Goal: Find specific page/section: Find specific page/section

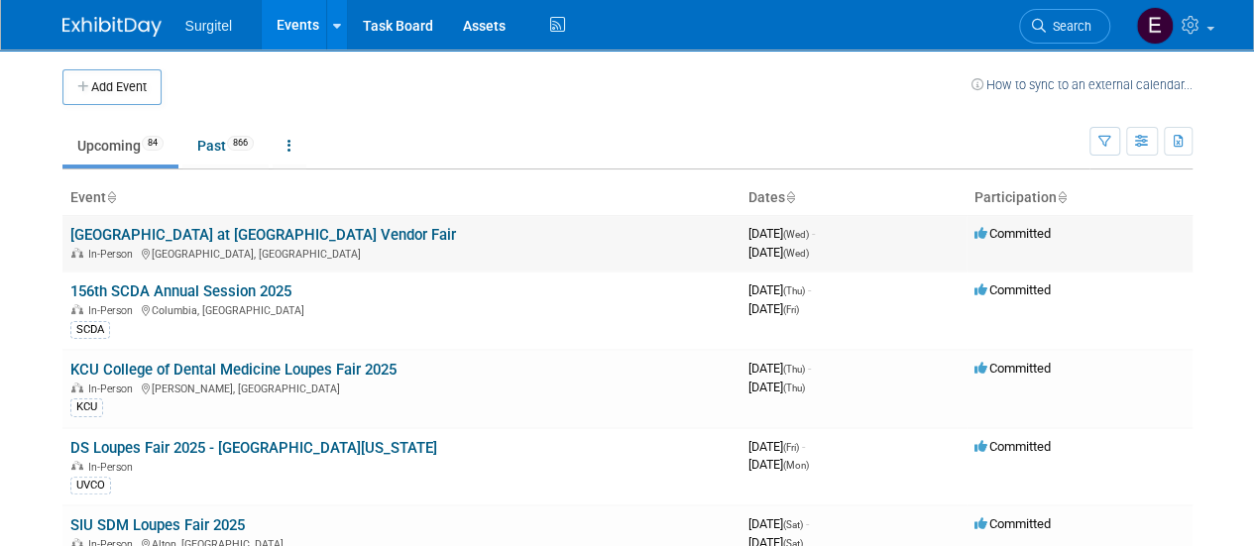
click at [332, 230] on link "[GEOGRAPHIC_DATA] at [GEOGRAPHIC_DATA] Vendor Fair" at bounding box center [263, 235] width 386 height 18
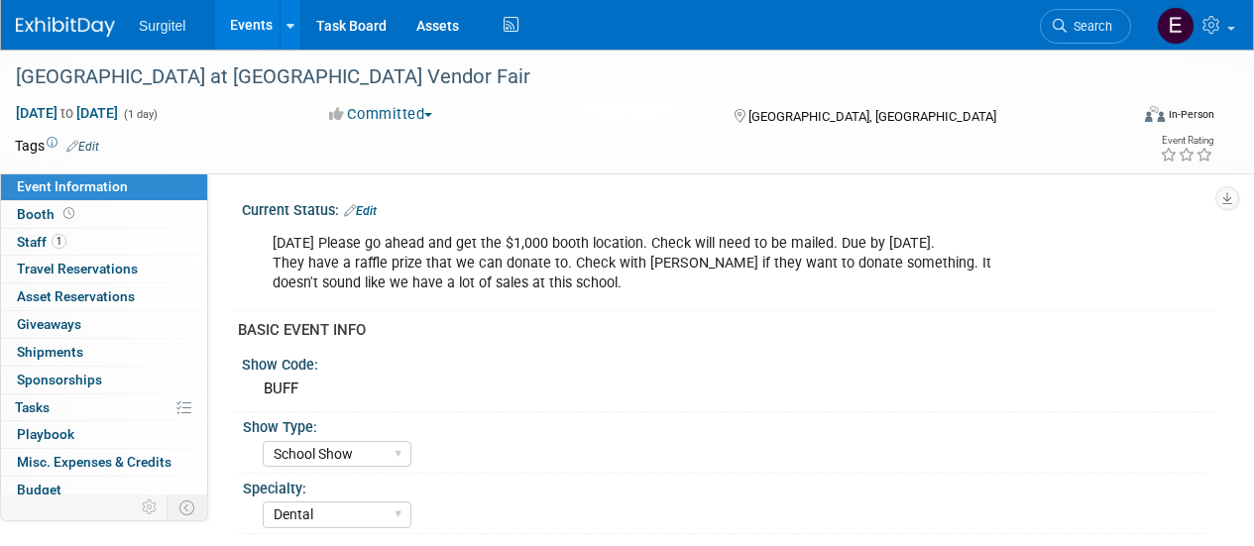
select select "School Show"
select select "Dental"
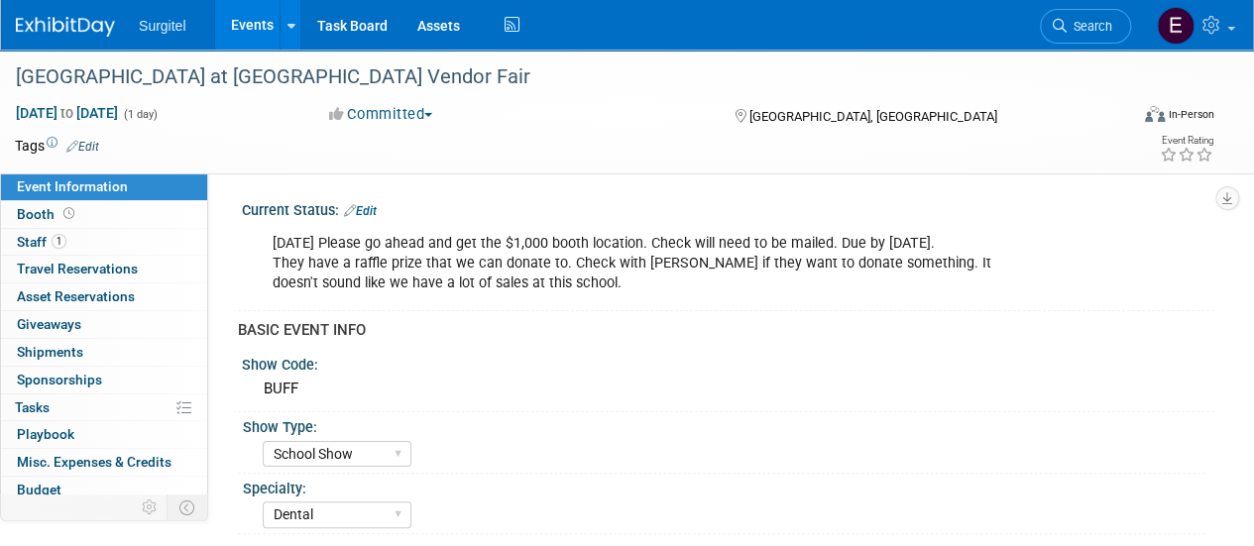
click at [249, 35] on link "Events" at bounding box center [251, 25] width 72 height 50
